Goal: Task Accomplishment & Management: Use online tool/utility

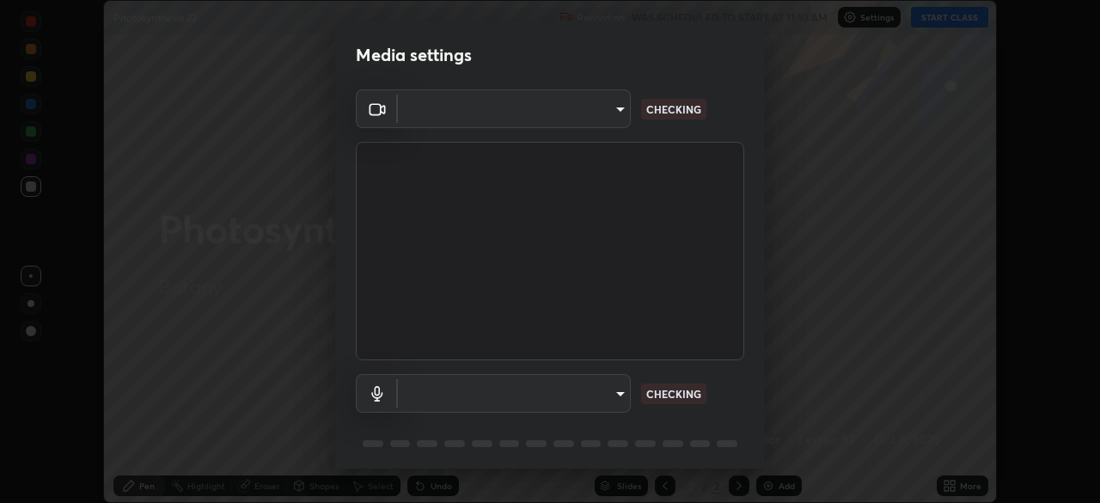
scroll to position [61, 0]
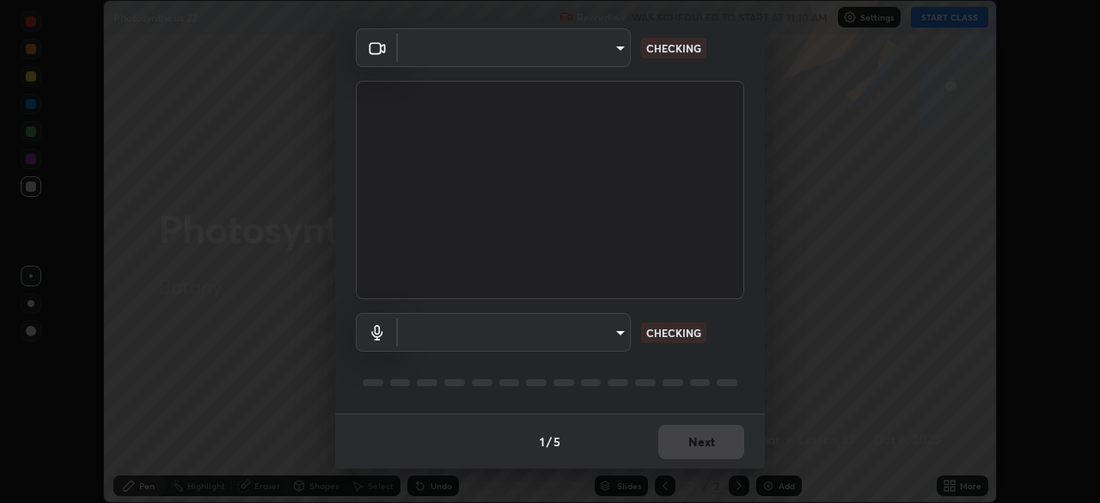
type input "2f5e610390038109ea54c988e1a444458b4348a1253dfdda7f1861cc947fe1ba"
click at [607, 333] on body "Erase all Photosynthesis 22 Recording WAS SCHEDULED TO START AT 11:10 AM Settin…" at bounding box center [550, 251] width 1100 height 503
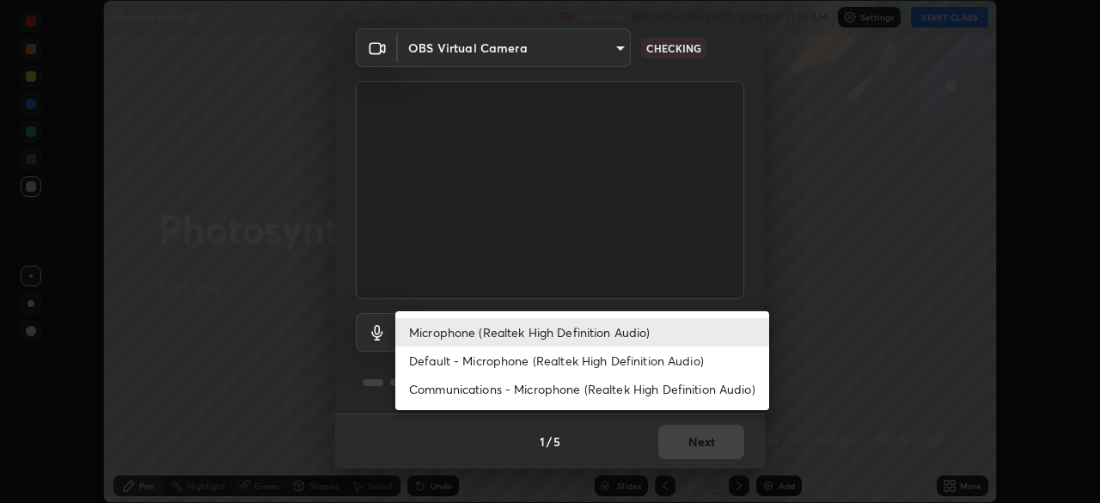
click at [604, 364] on li "Default - Microphone (Realtek High Definition Audio)" at bounding box center [582, 360] width 374 height 28
type input "default"
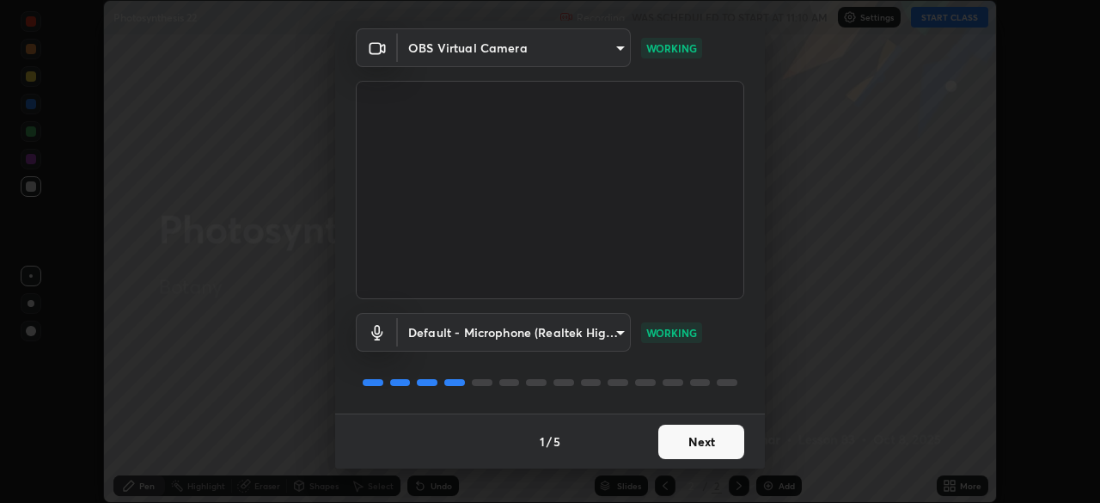
click at [712, 453] on button "Next" at bounding box center [701, 442] width 86 height 34
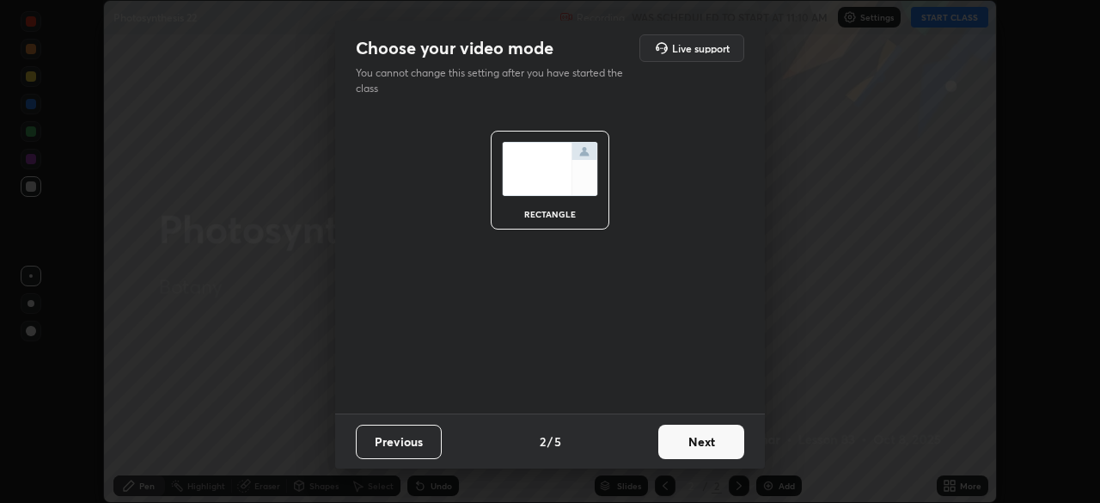
click at [718, 443] on button "Next" at bounding box center [701, 442] width 86 height 34
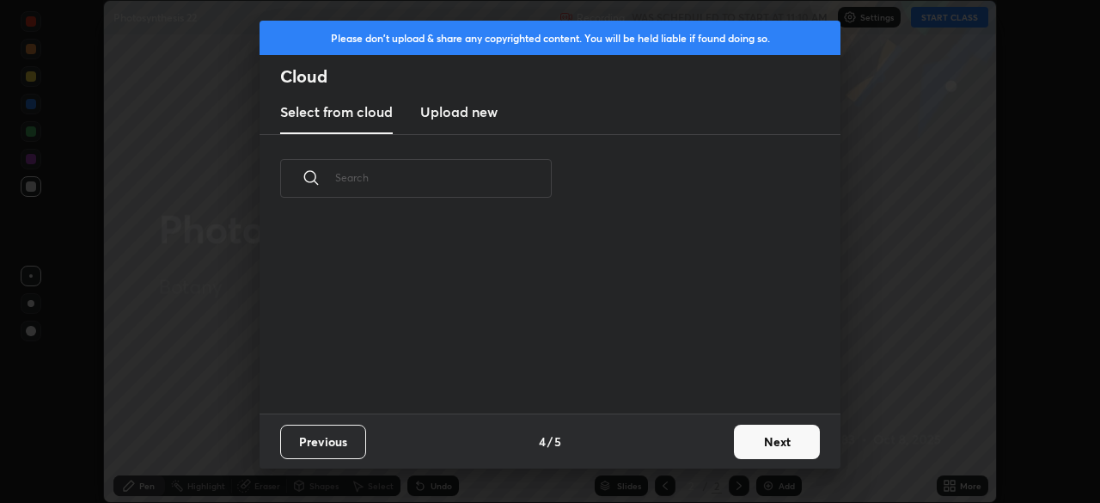
click at [725, 444] on div "Previous 4 / 5 Next" at bounding box center [550, 440] width 581 height 55
click at [735, 442] on button "Next" at bounding box center [777, 442] width 86 height 34
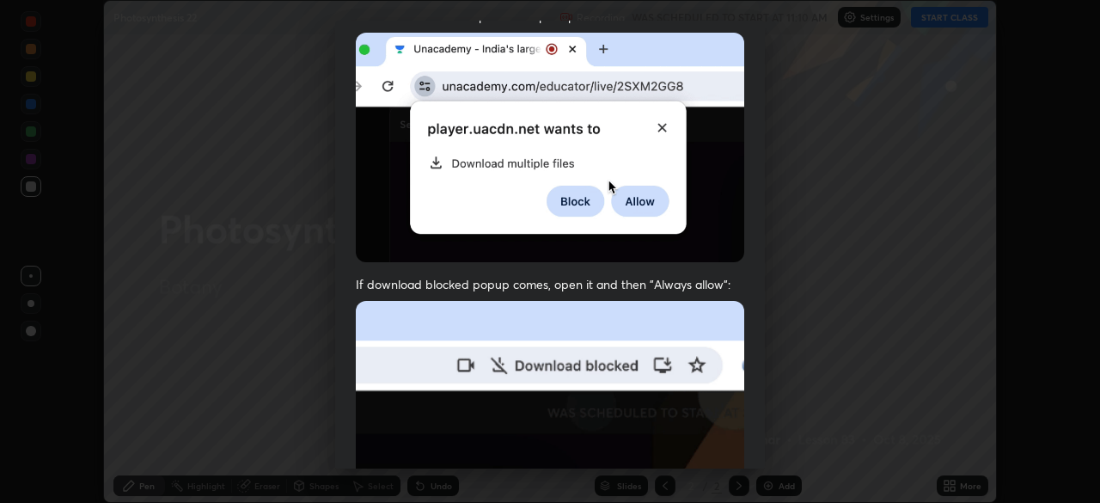
click at [613, 280] on span "If download blocked popup comes, open it and then "Always allow":" at bounding box center [550, 284] width 388 height 16
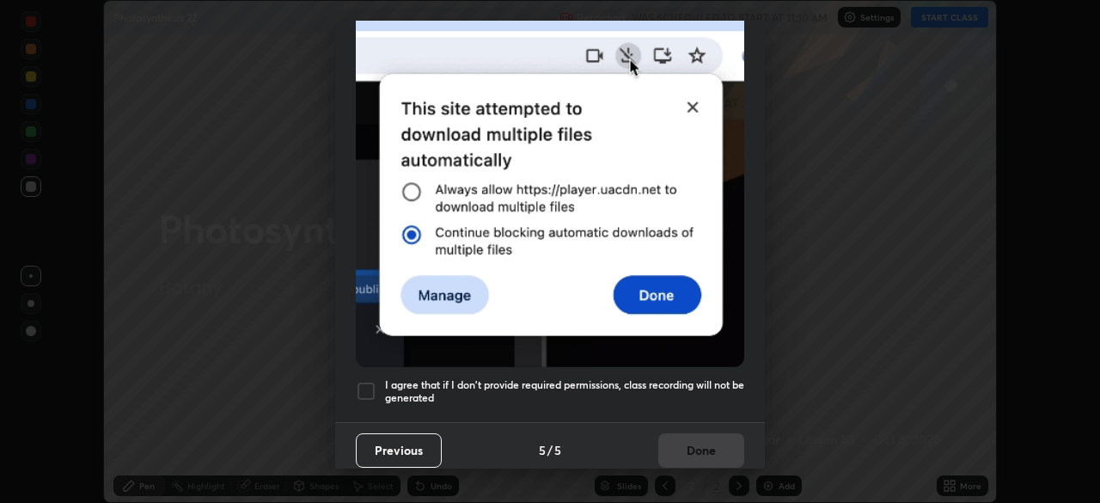
click at [608, 378] on h5 "I agree that if I don't provide required permissions, class recording will not …" at bounding box center [564, 391] width 359 height 27
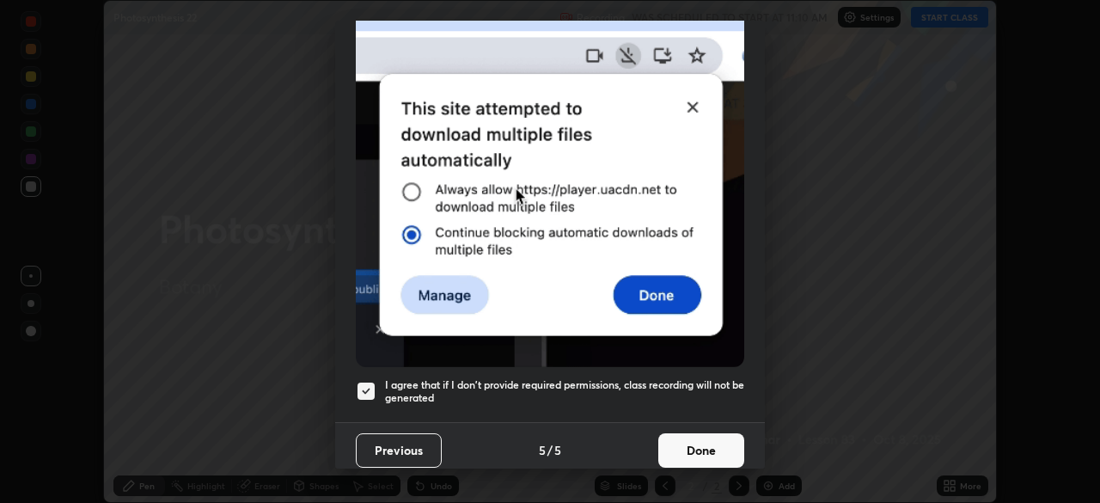
click at [707, 440] on button "Done" at bounding box center [701, 450] width 86 height 34
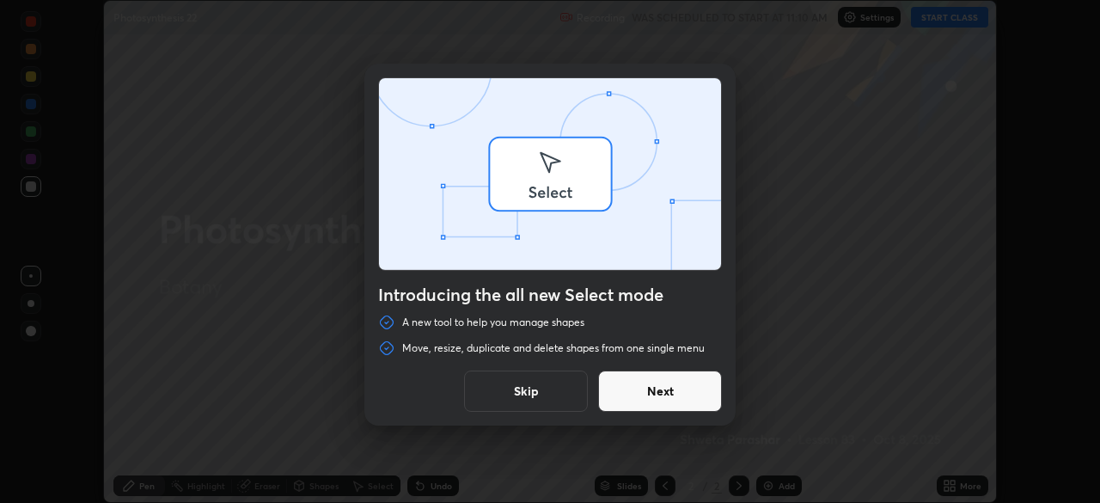
click at [938, 15] on div "Introducing the all new Select mode A new tool to help you manage shapes Move, …" at bounding box center [550, 251] width 1100 height 503
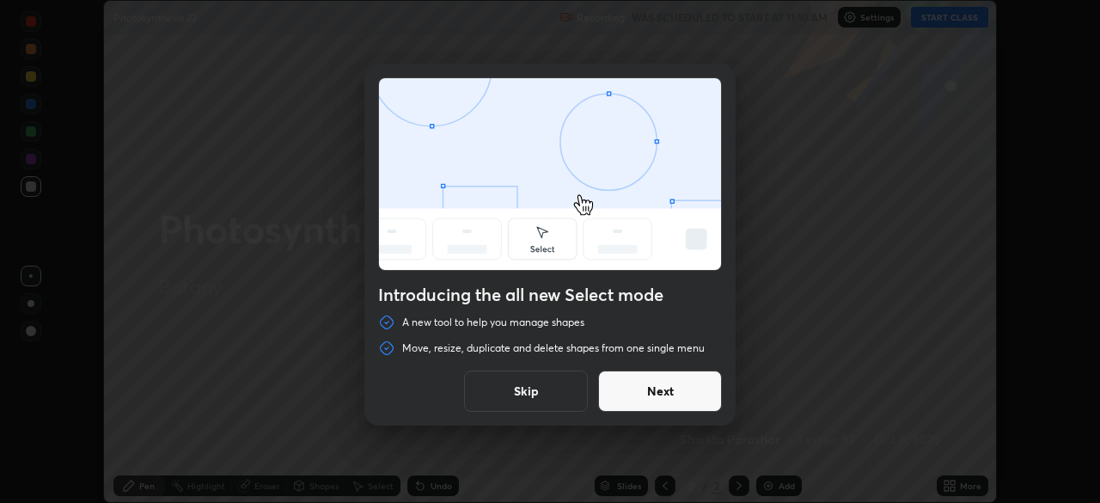
click at [679, 390] on button "Next" at bounding box center [660, 390] width 124 height 41
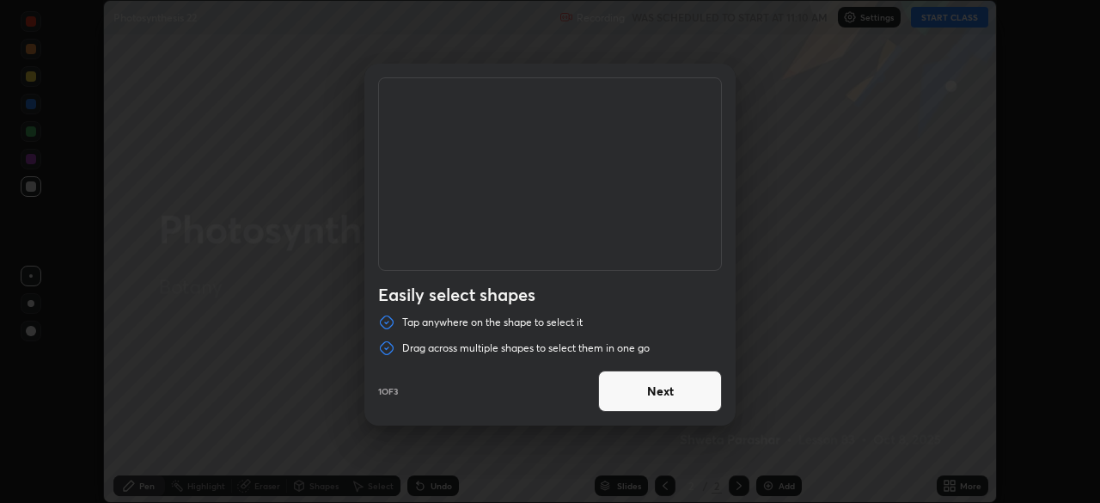
click at [645, 389] on button "Next" at bounding box center [660, 390] width 124 height 41
click at [660, 390] on button "Next" at bounding box center [660, 390] width 124 height 41
click at [667, 394] on button "Done" at bounding box center [660, 390] width 124 height 41
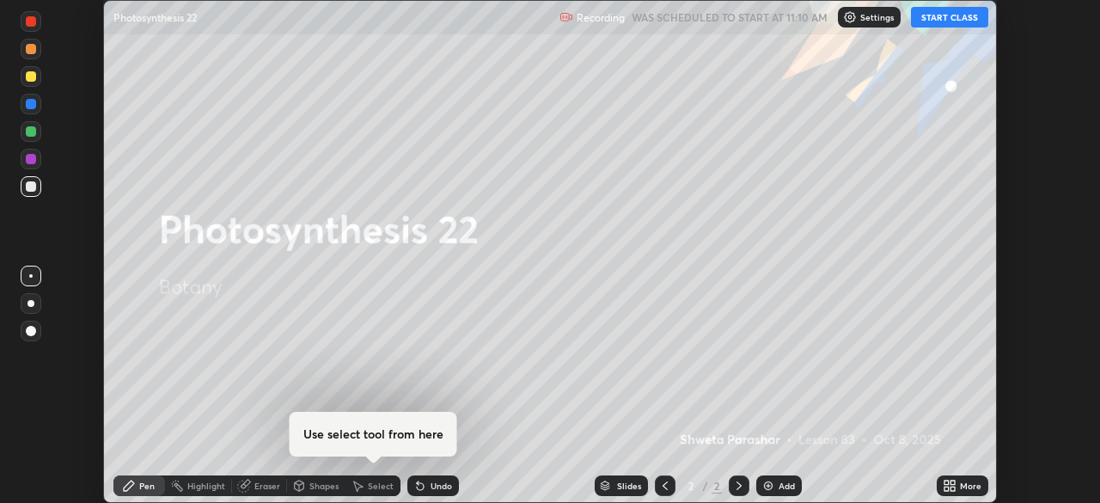
click at [675, 398] on div at bounding box center [550, 251] width 1100 height 503
click at [942, 15] on button "START CLASS" at bounding box center [949, 17] width 77 height 21
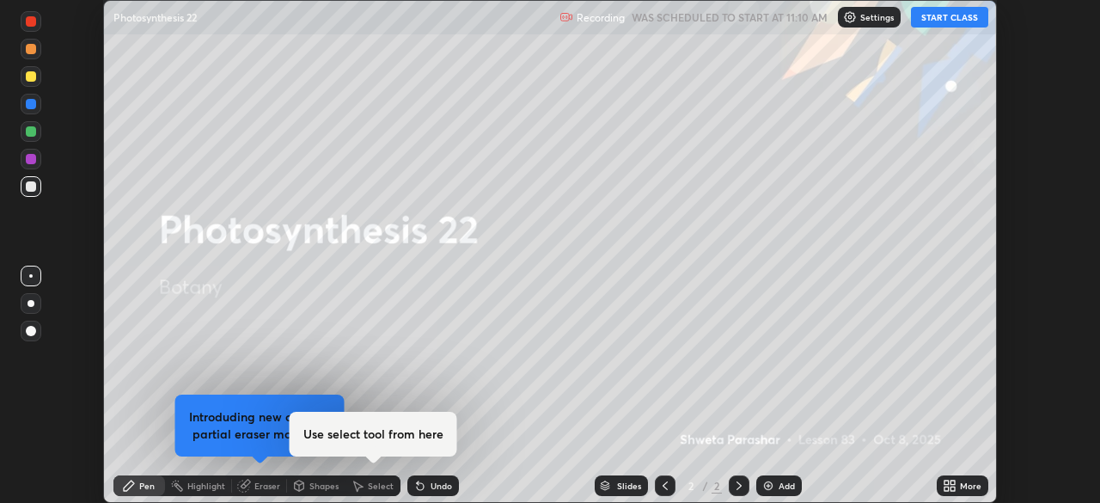
click at [948, 19] on button "START CLASS" at bounding box center [949, 17] width 77 height 21
